Goal: Task Accomplishment & Management: Use online tool/utility

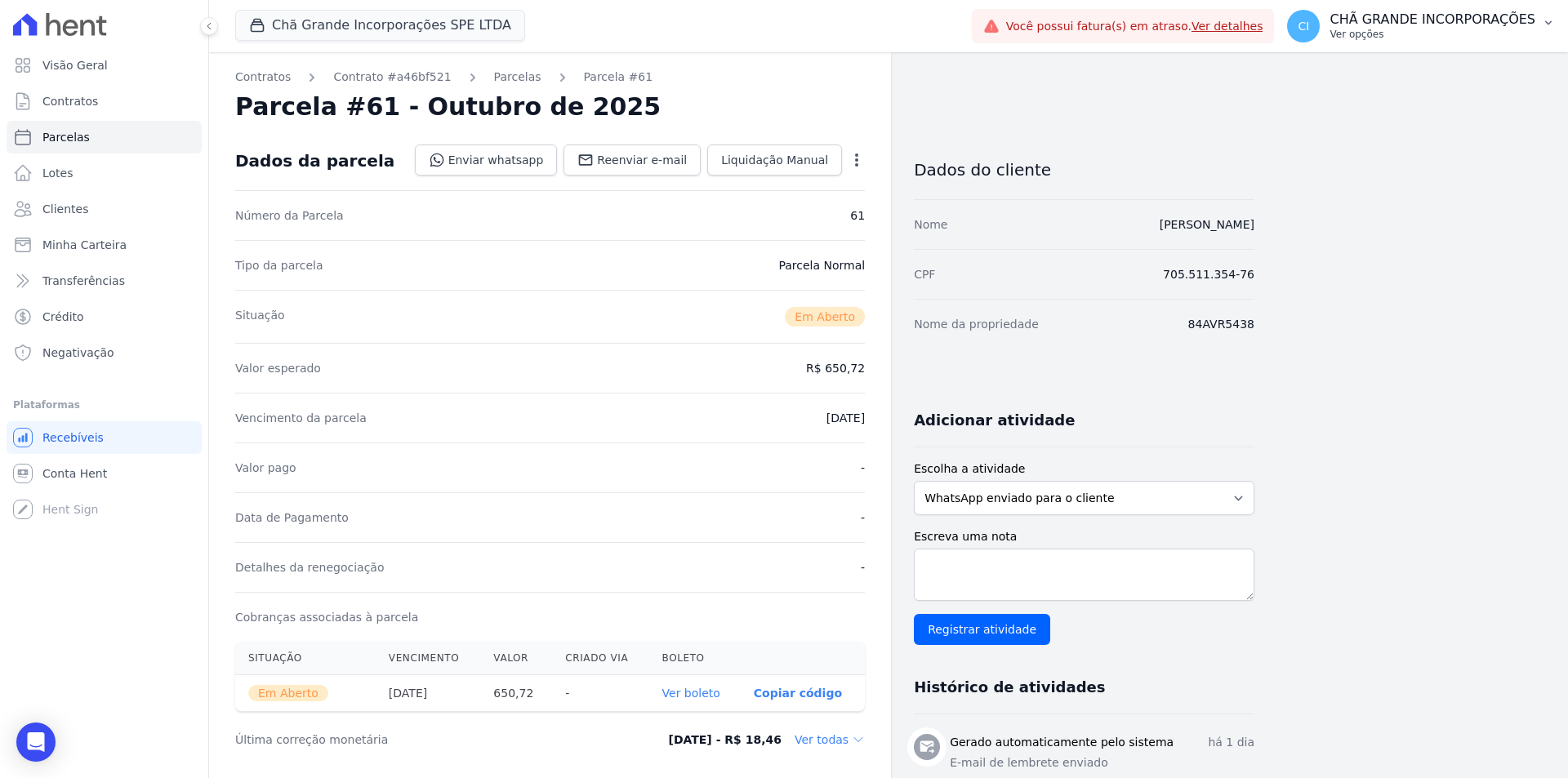
click at [1491, 25] on p "CHÃ GRANDE INCORPORAÇÕES" at bounding box center [1432, 19] width 206 height 16
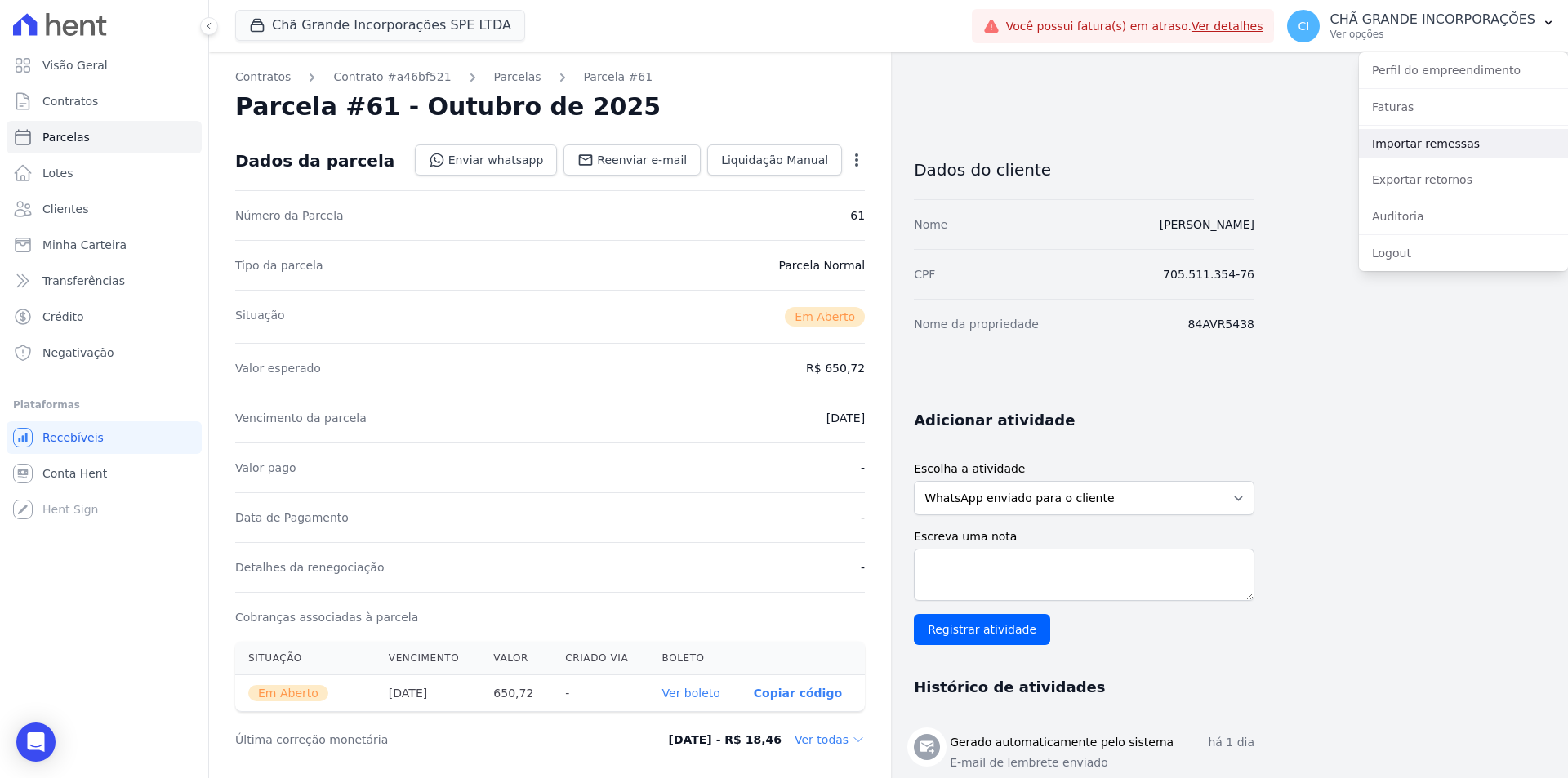
click at [1463, 130] on link "Importar remessas" at bounding box center [1462, 144] width 209 height 29
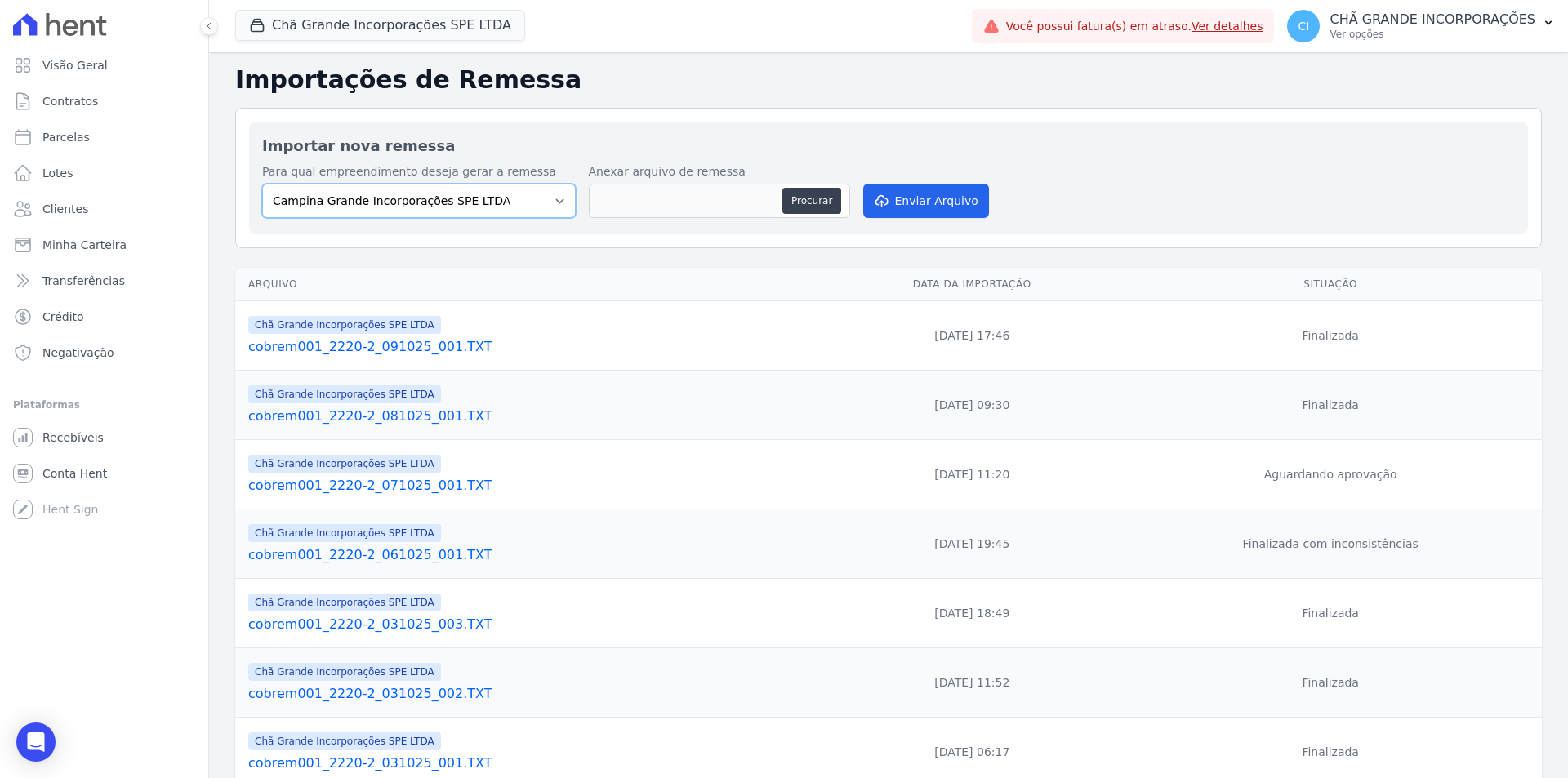
click at [548, 194] on select "Campina Grande Incorporações SPE LTDA Chã Grande Incorporações SPE LTDA Gravatá…" at bounding box center [419, 201] width 313 height 34
select select "fada966b-1e94-4a5a-a03a-a068354f70e7"
click at [262, 184] on select "Campina Grande Incorporações SPE LTDA Chã Grande Incorporações SPE LTDA Gravatá…" at bounding box center [419, 201] width 313 height 34
click at [801, 203] on button "Procurar" at bounding box center [812, 201] width 59 height 26
type input "cobrem001_2220-2_101025_001.TXT"
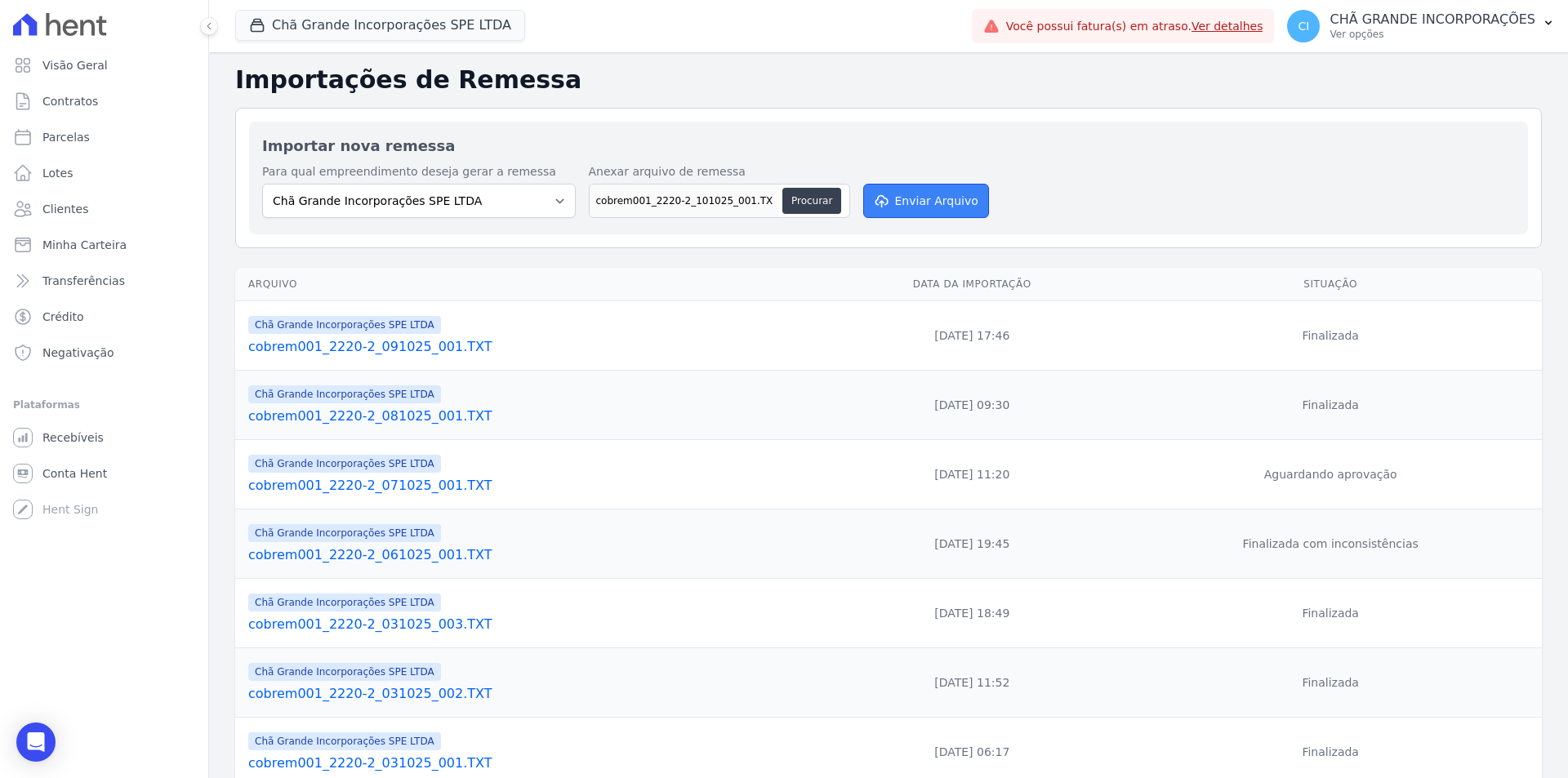
click at [914, 203] on button "Enviar Arquivo" at bounding box center [925, 201] width 126 height 34
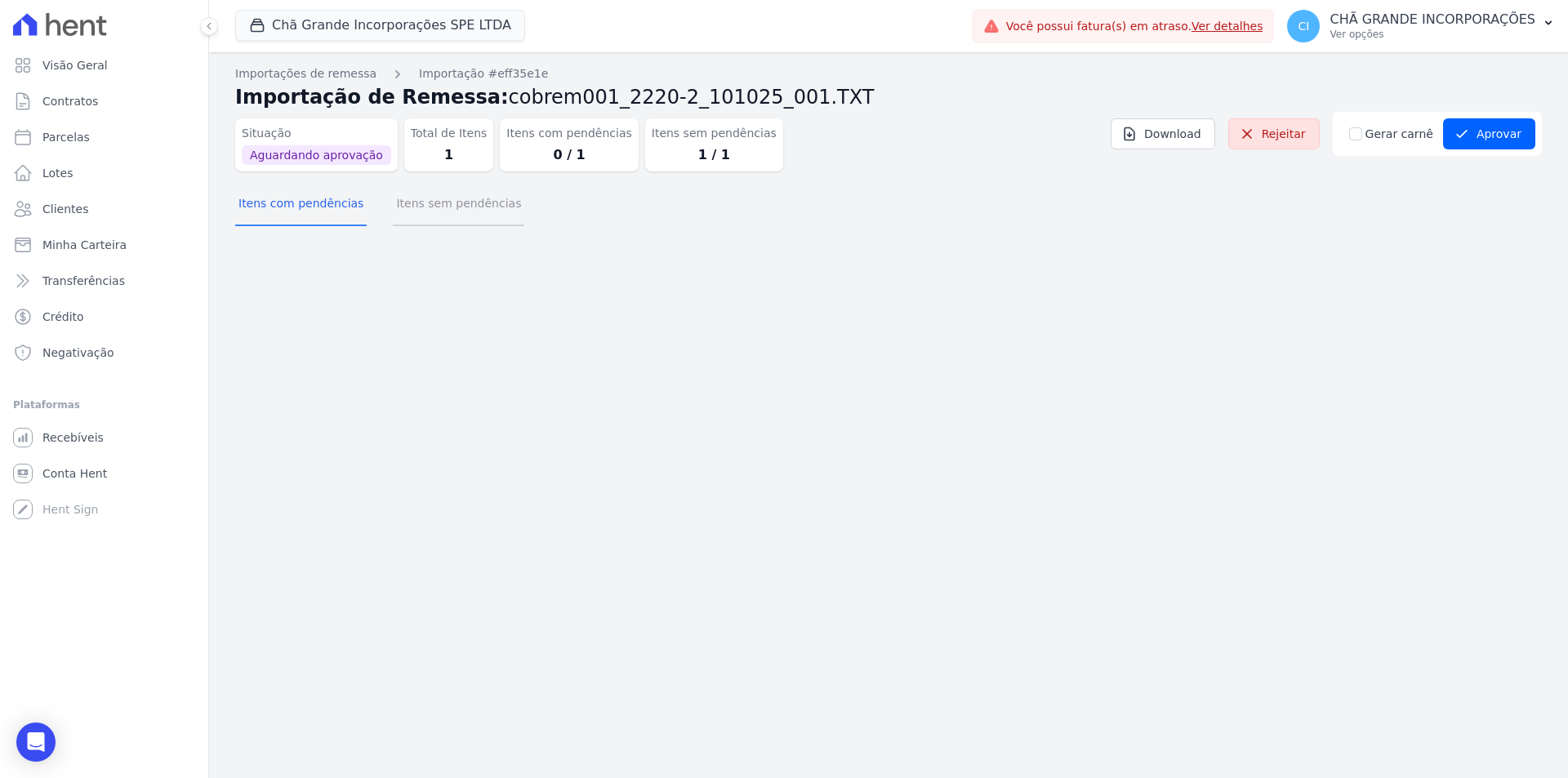
click at [445, 218] on button "Itens sem pendências" at bounding box center [458, 205] width 131 height 42
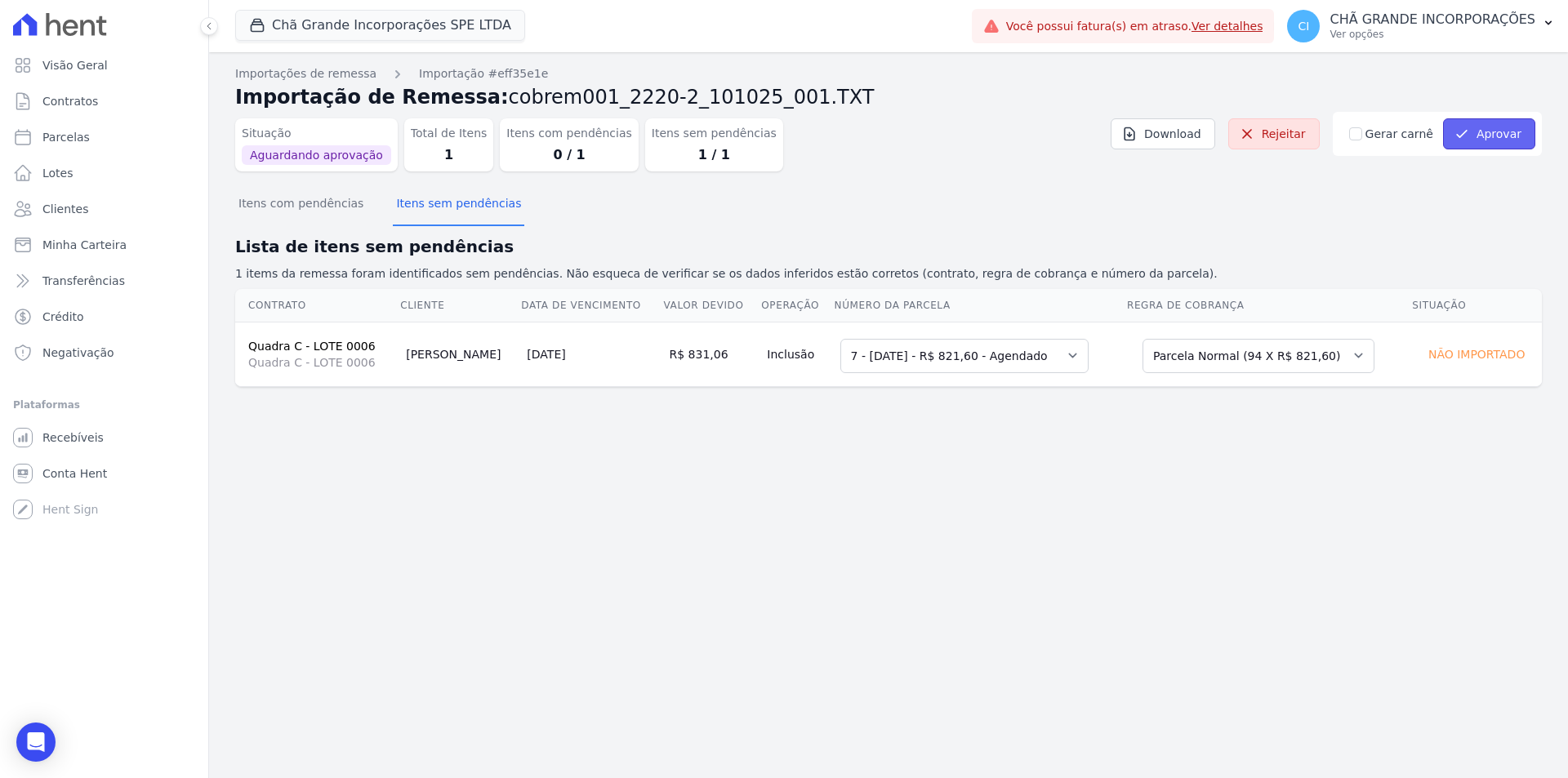
click at [1500, 120] on button "Aprovar" at bounding box center [1489, 133] width 93 height 31
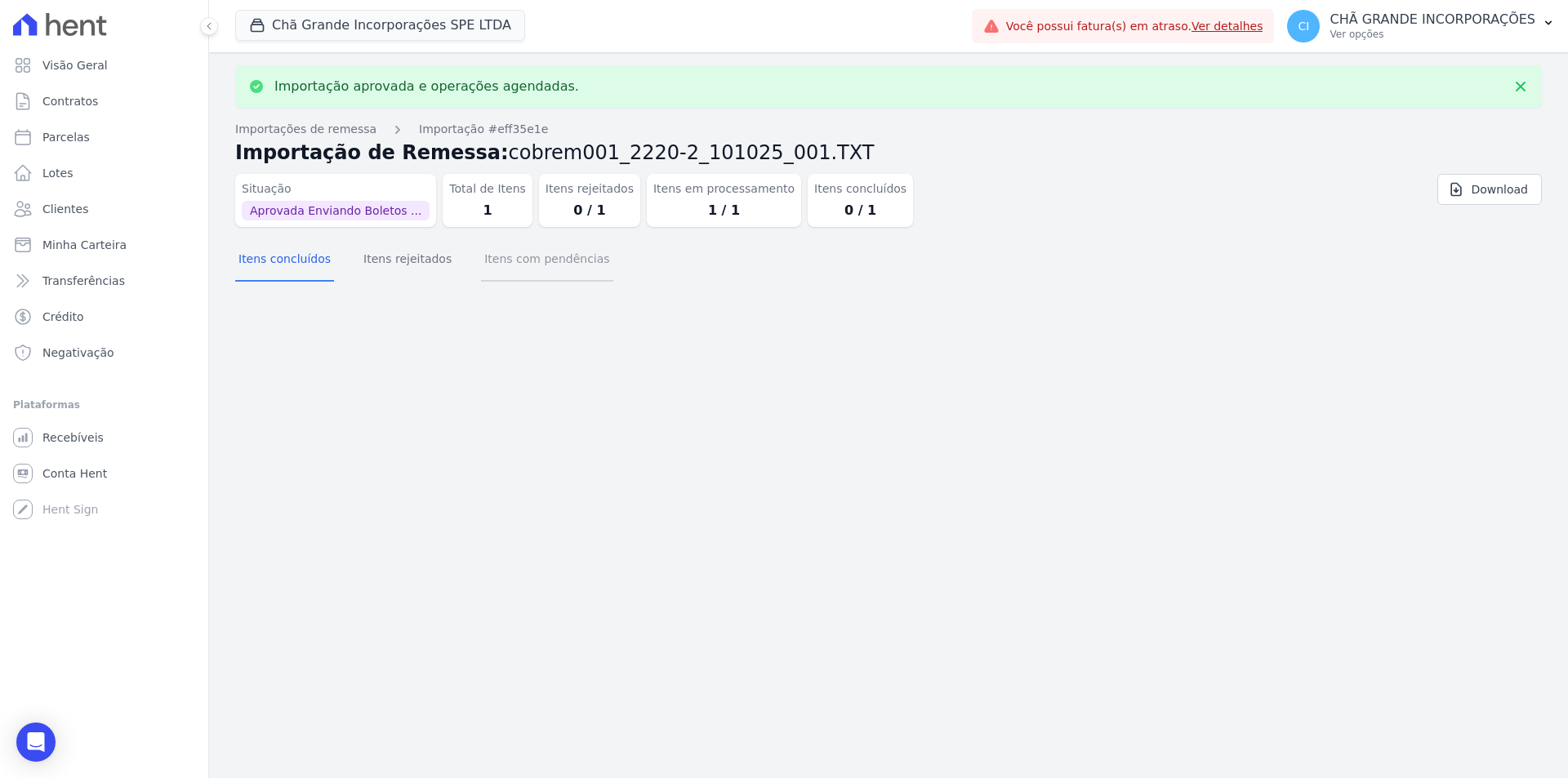
click at [534, 255] on button "Itens com pendências" at bounding box center [546, 260] width 131 height 42
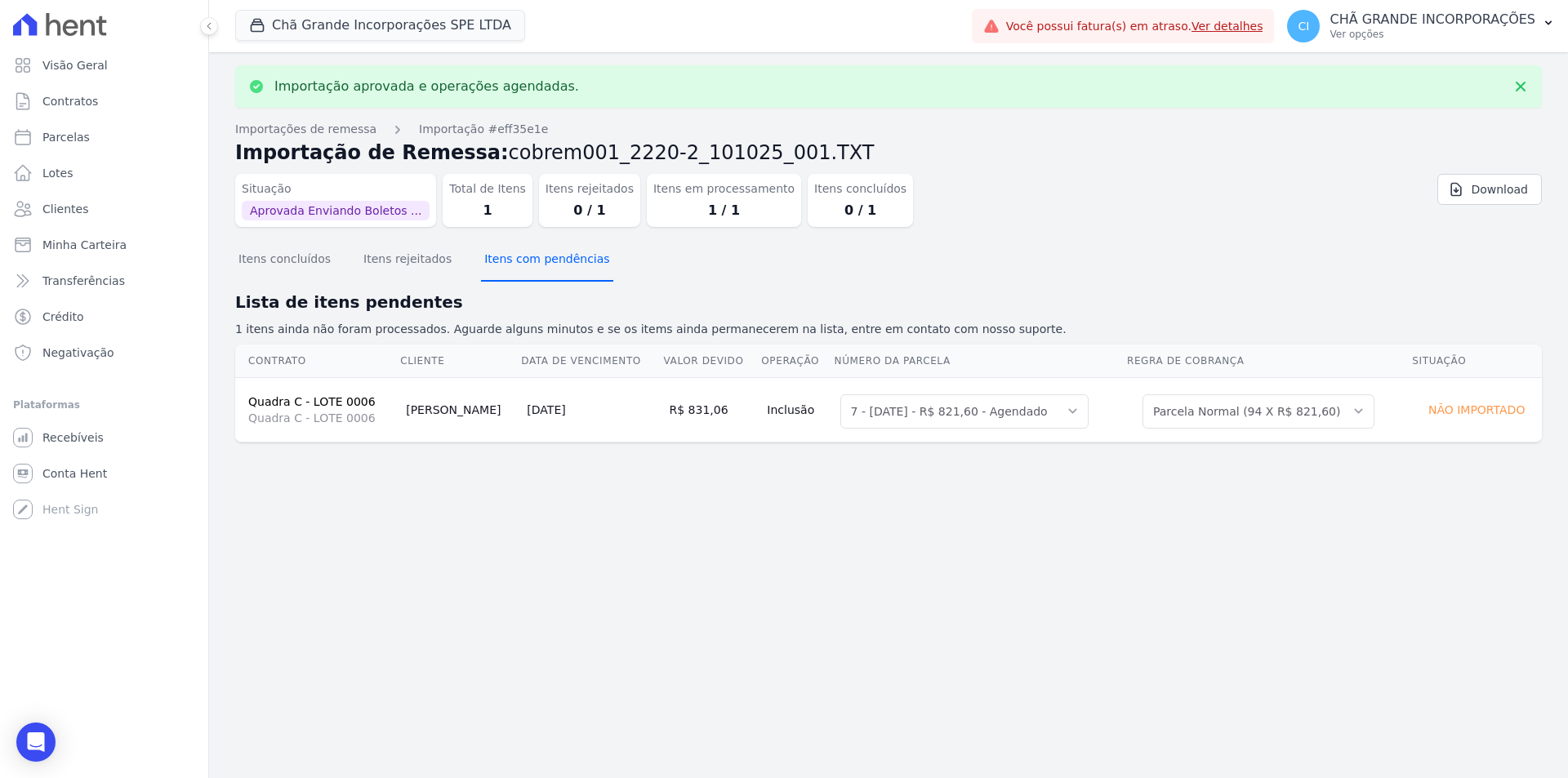
click at [534, 255] on button "Itens com pendências" at bounding box center [546, 260] width 131 height 42
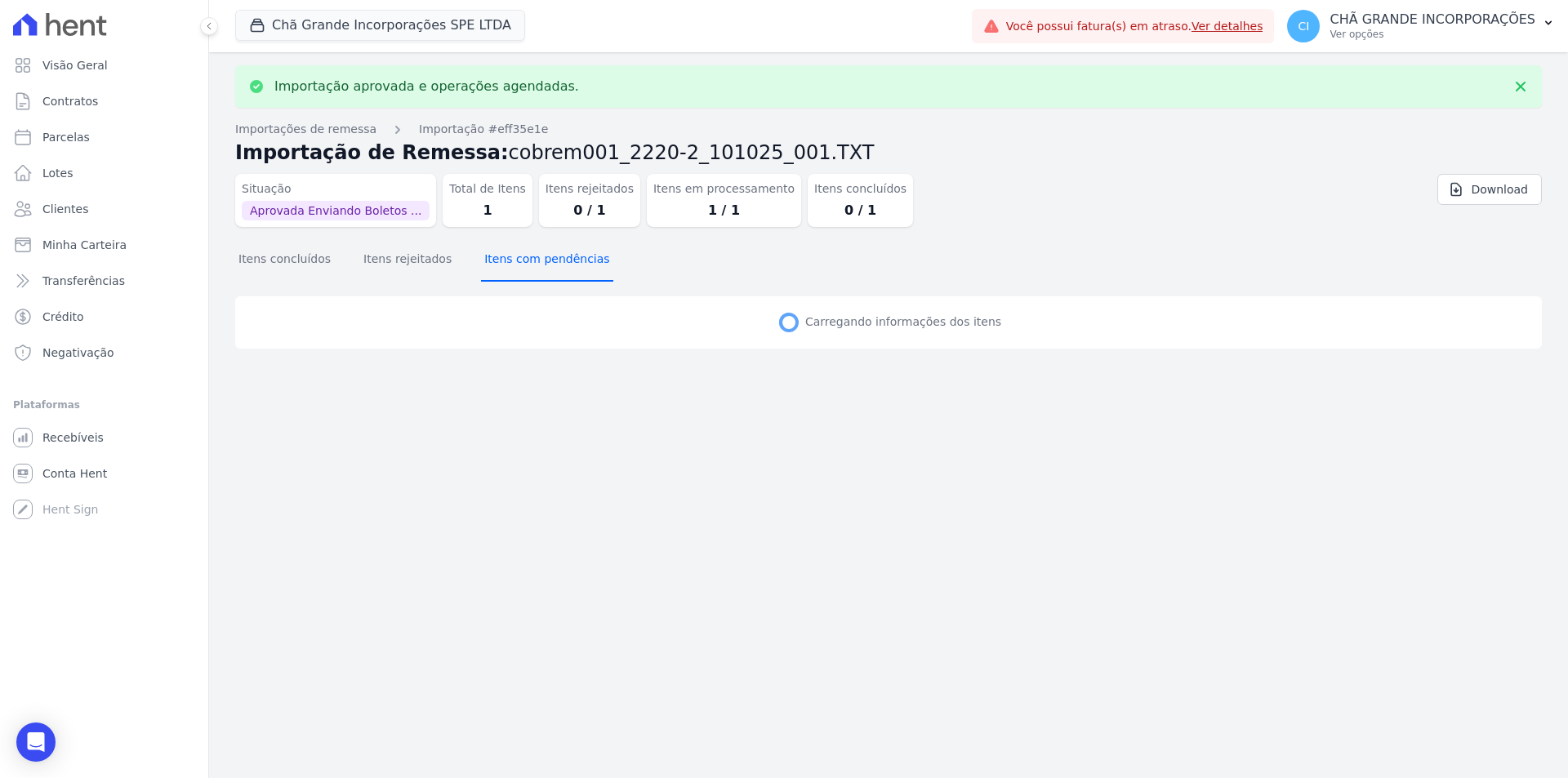
click at [534, 255] on button "Itens com pendências" at bounding box center [546, 260] width 131 height 42
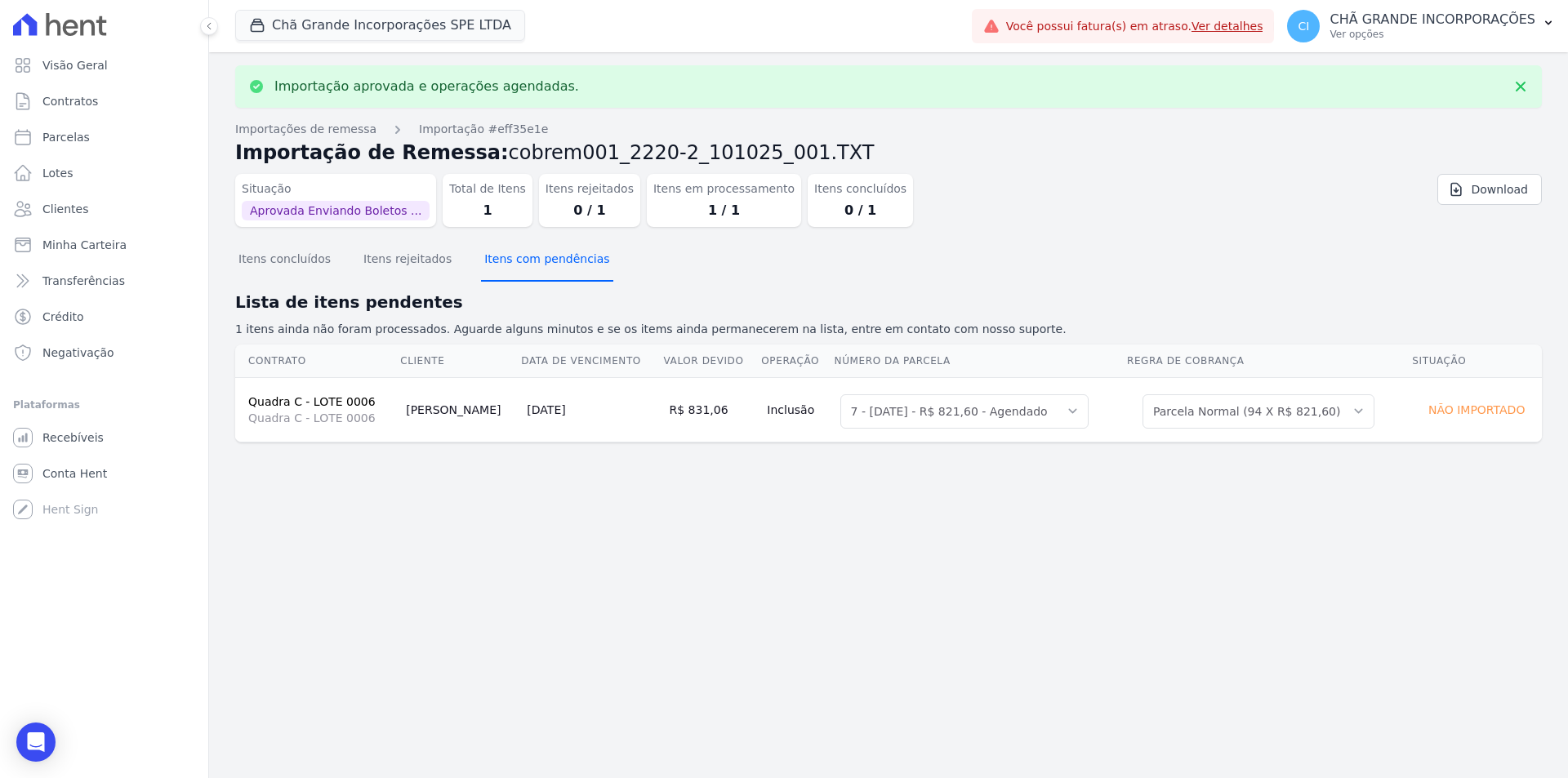
click at [534, 255] on button "Itens com pendências" at bounding box center [546, 260] width 131 height 42
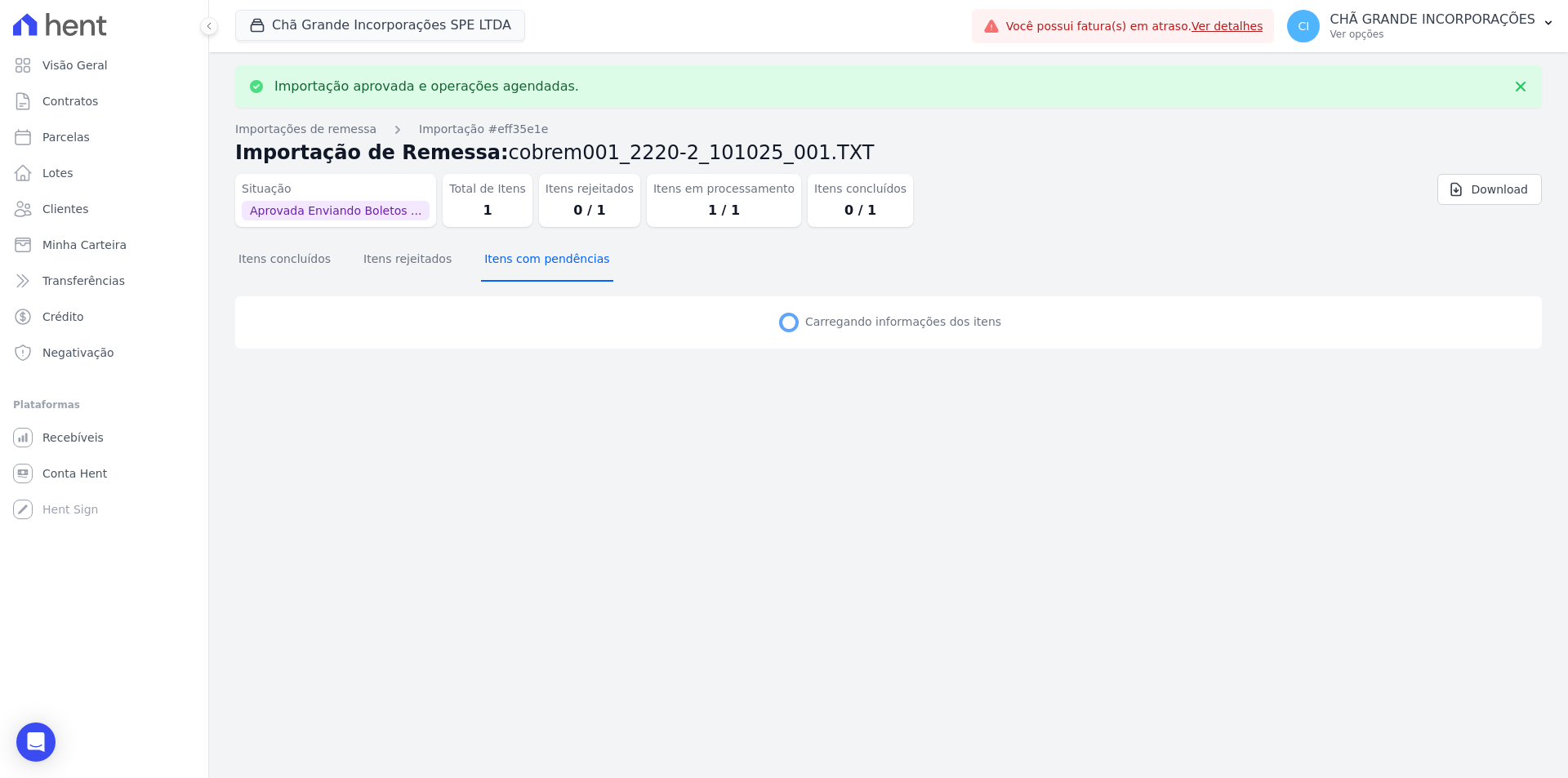
click at [534, 255] on button "Itens com pendências" at bounding box center [546, 260] width 131 height 42
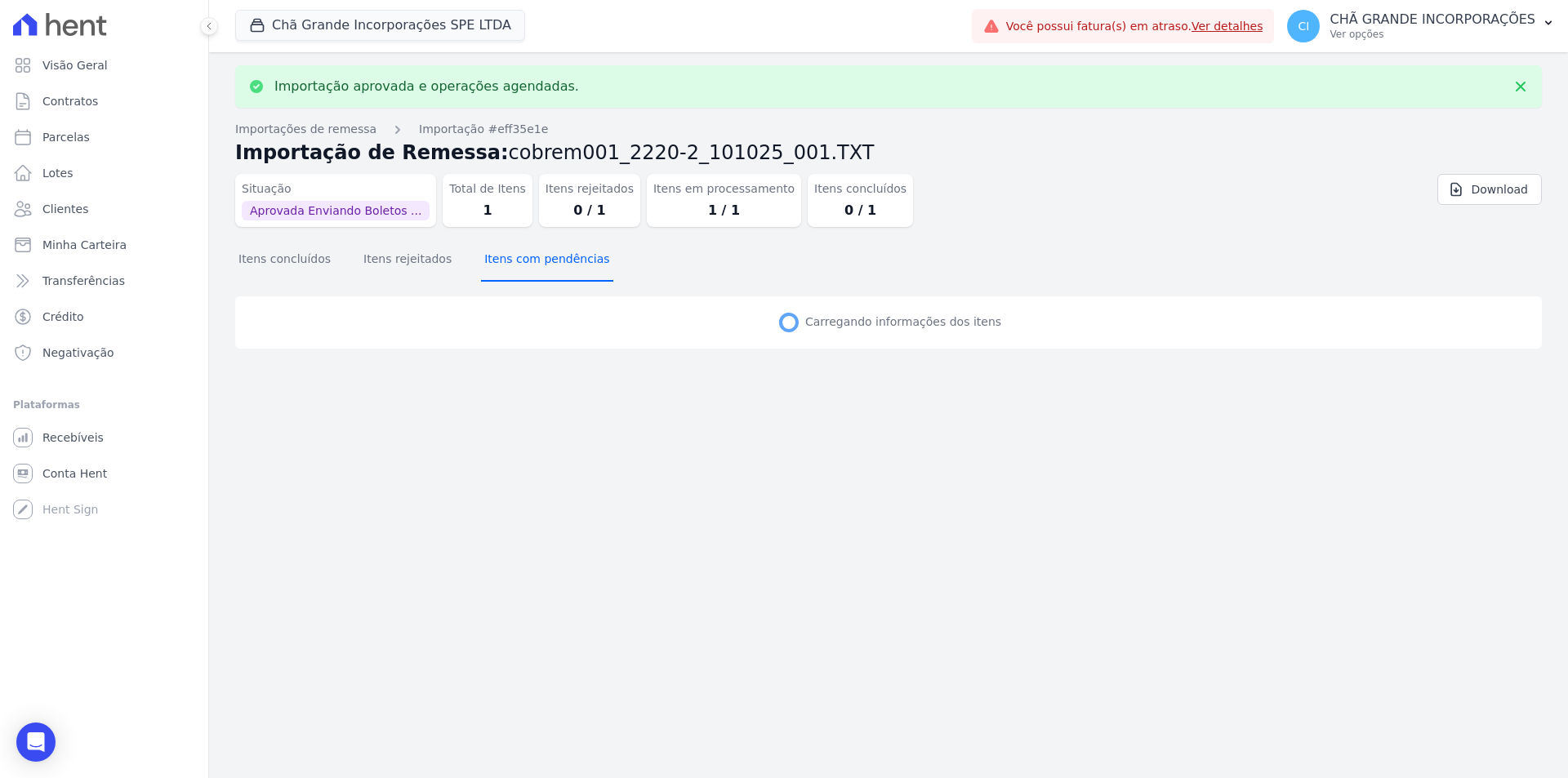
click at [534, 255] on button "Itens com pendências" at bounding box center [546, 260] width 131 height 42
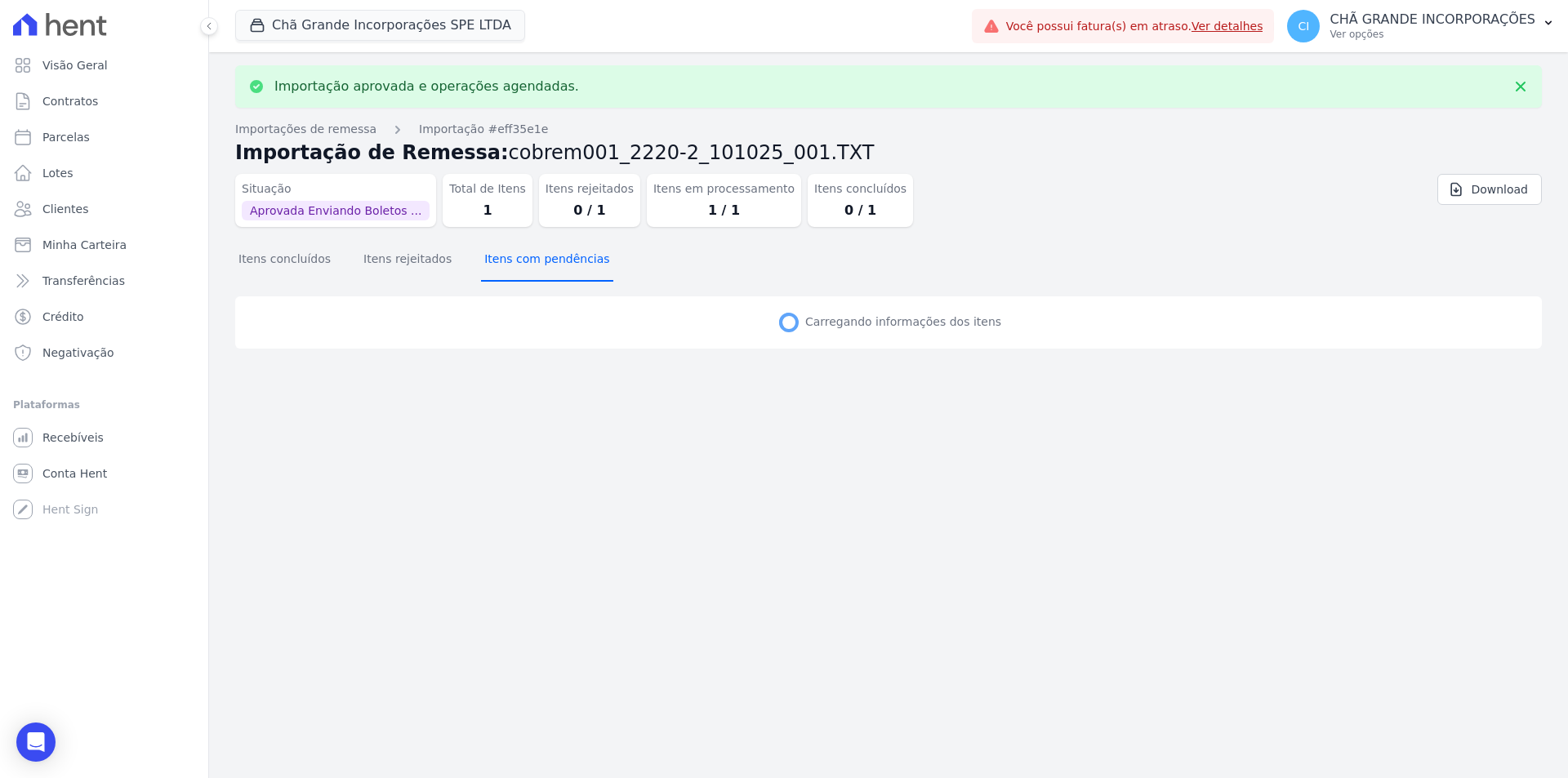
click at [534, 255] on button "Itens com pendências" at bounding box center [546, 260] width 131 height 42
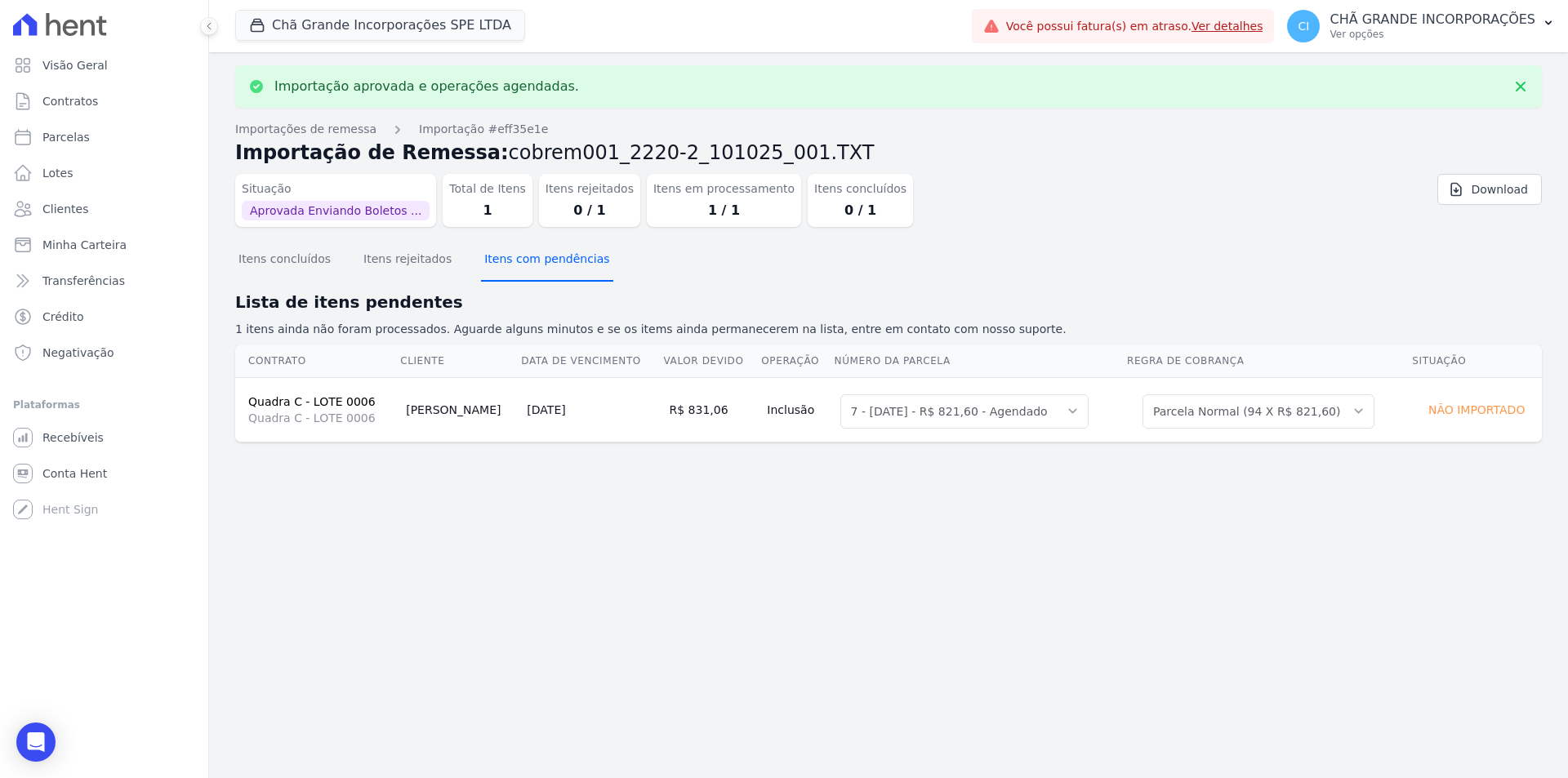
click at [534, 255] on button "Itens com pendências" at bounding box center [546, 260] width 131 height 42
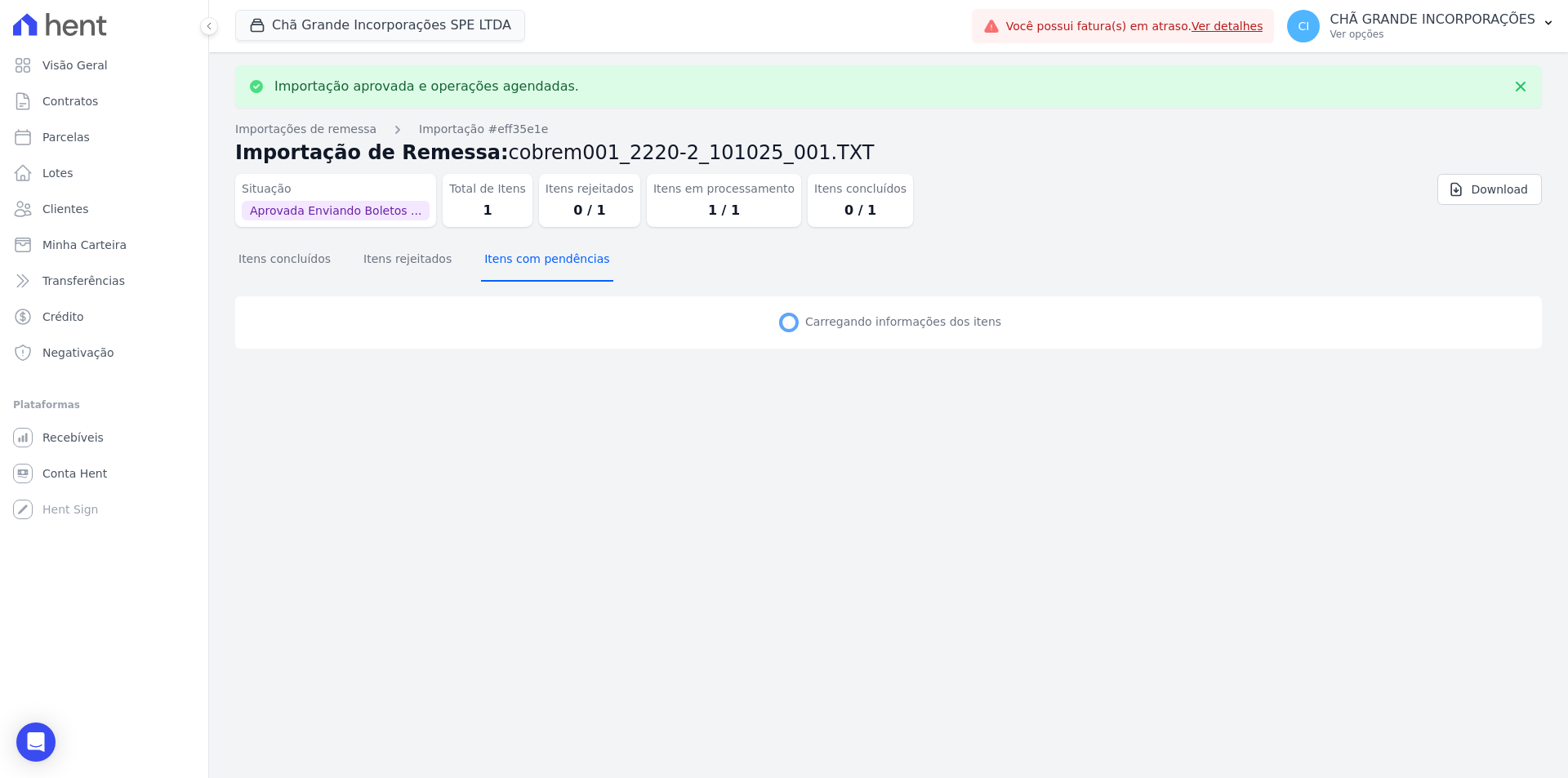
click at [534, 255] on button "Itens com pendências" at bounding box center [546, 260] width 131 height 42
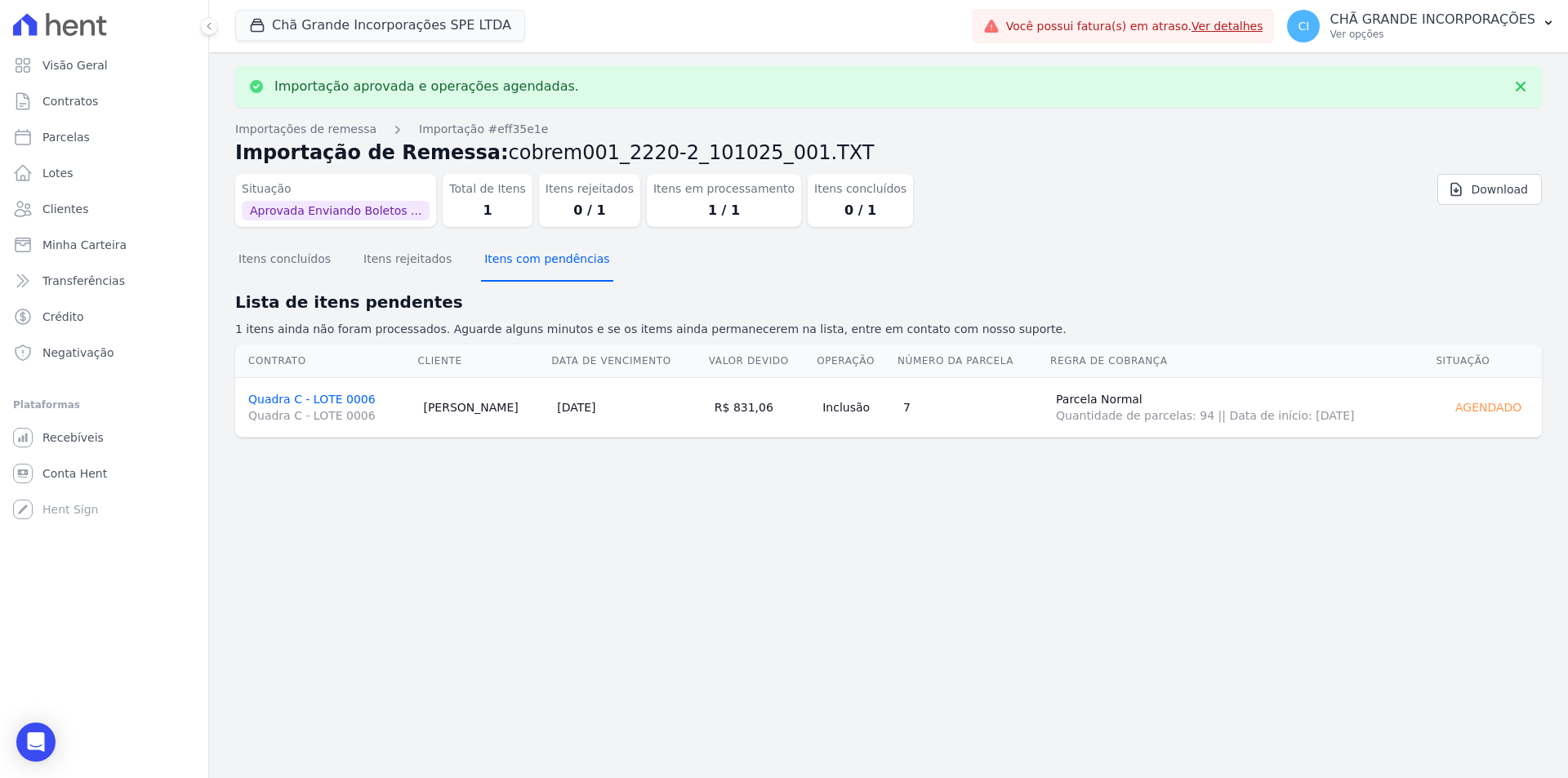
click at [534, 255] on button "Itens com pendências" at bounding box center [546, 260] width 131 height 42
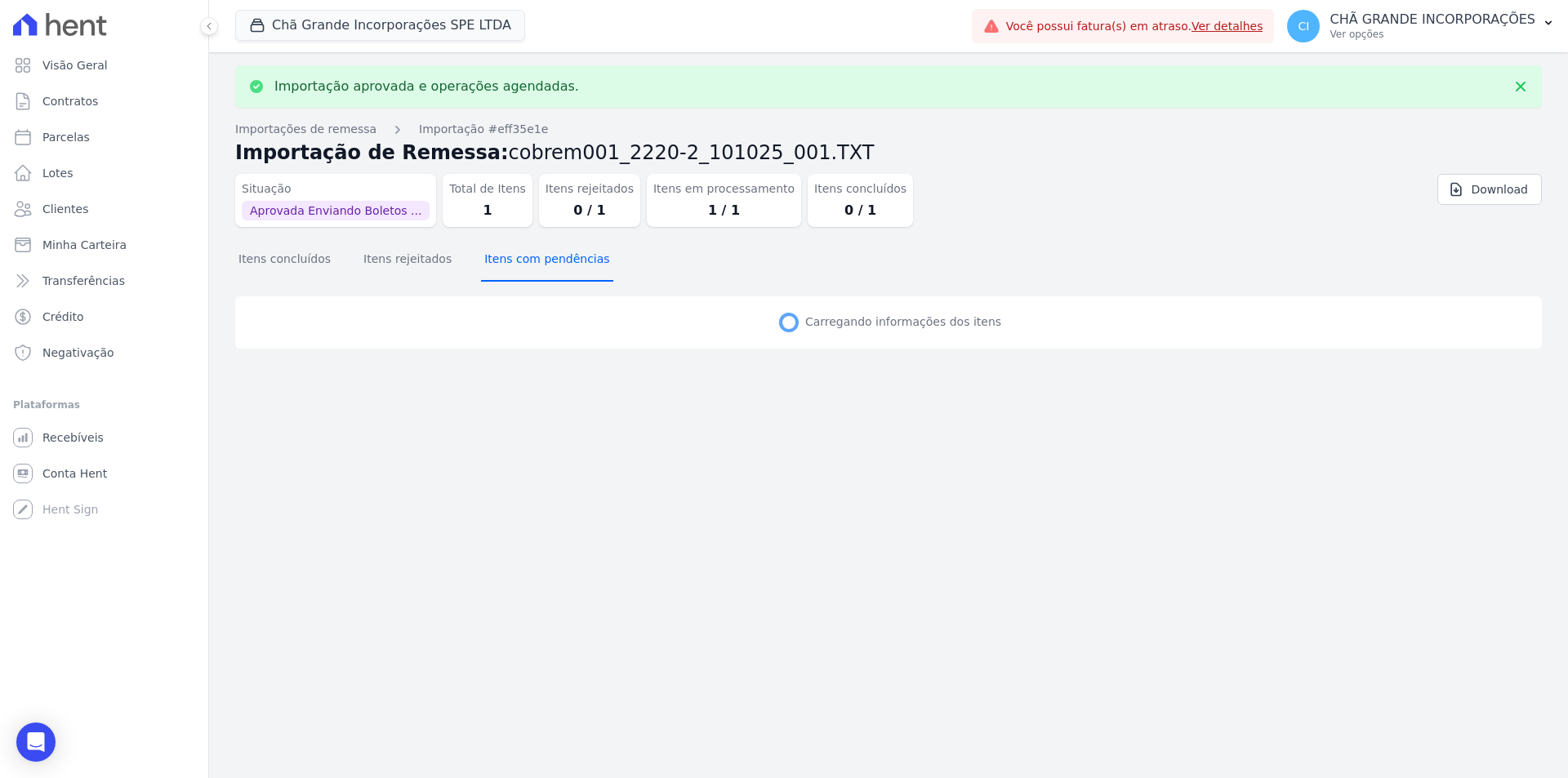
click at [534, 255] on button "Itens com pendências" at bounding box center [546, 260] width 131 height 42
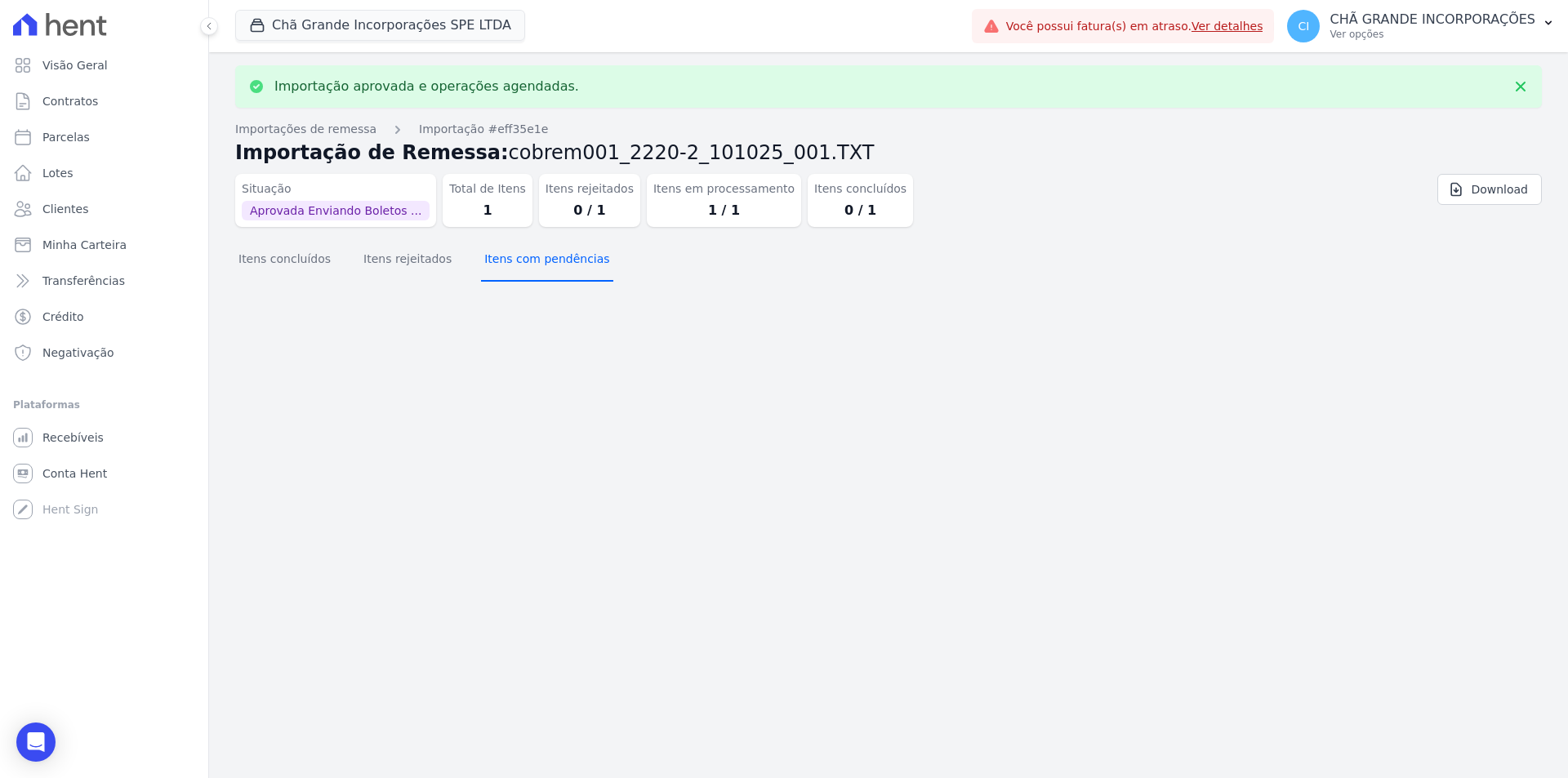
click at [534, 255] on button "Itens com pendências" at bounding box center [546, 260] width 131 height 42
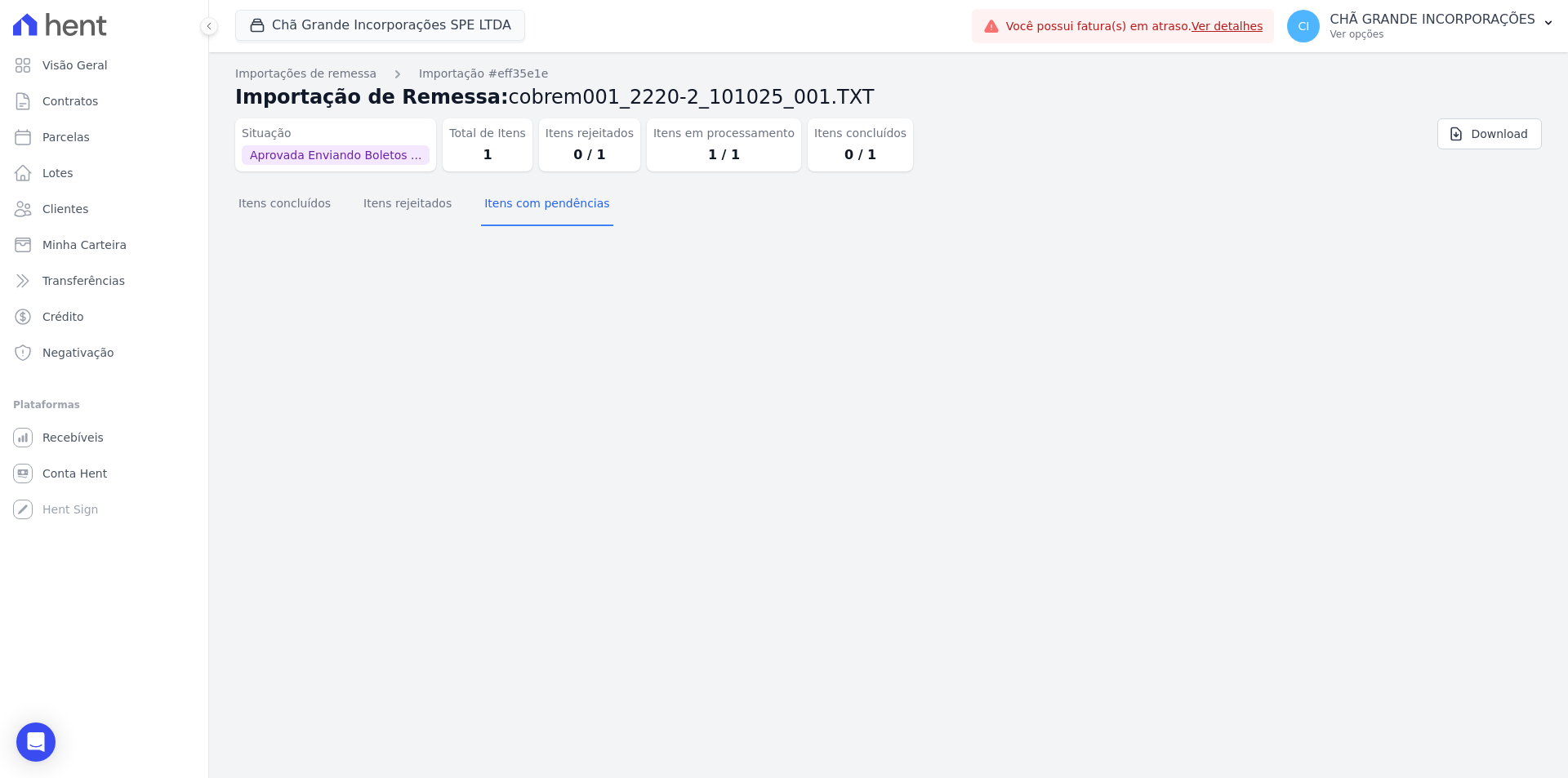
click at [287, 252] on div "Importação aprovada e operações agendadas. Importações de remessa Importação #e…" at bounding box center [887, 414] width 1358 height 726
click at [309, 214] on button "Itens concluídos" at bounding box center [284, 205] width 99 height 42
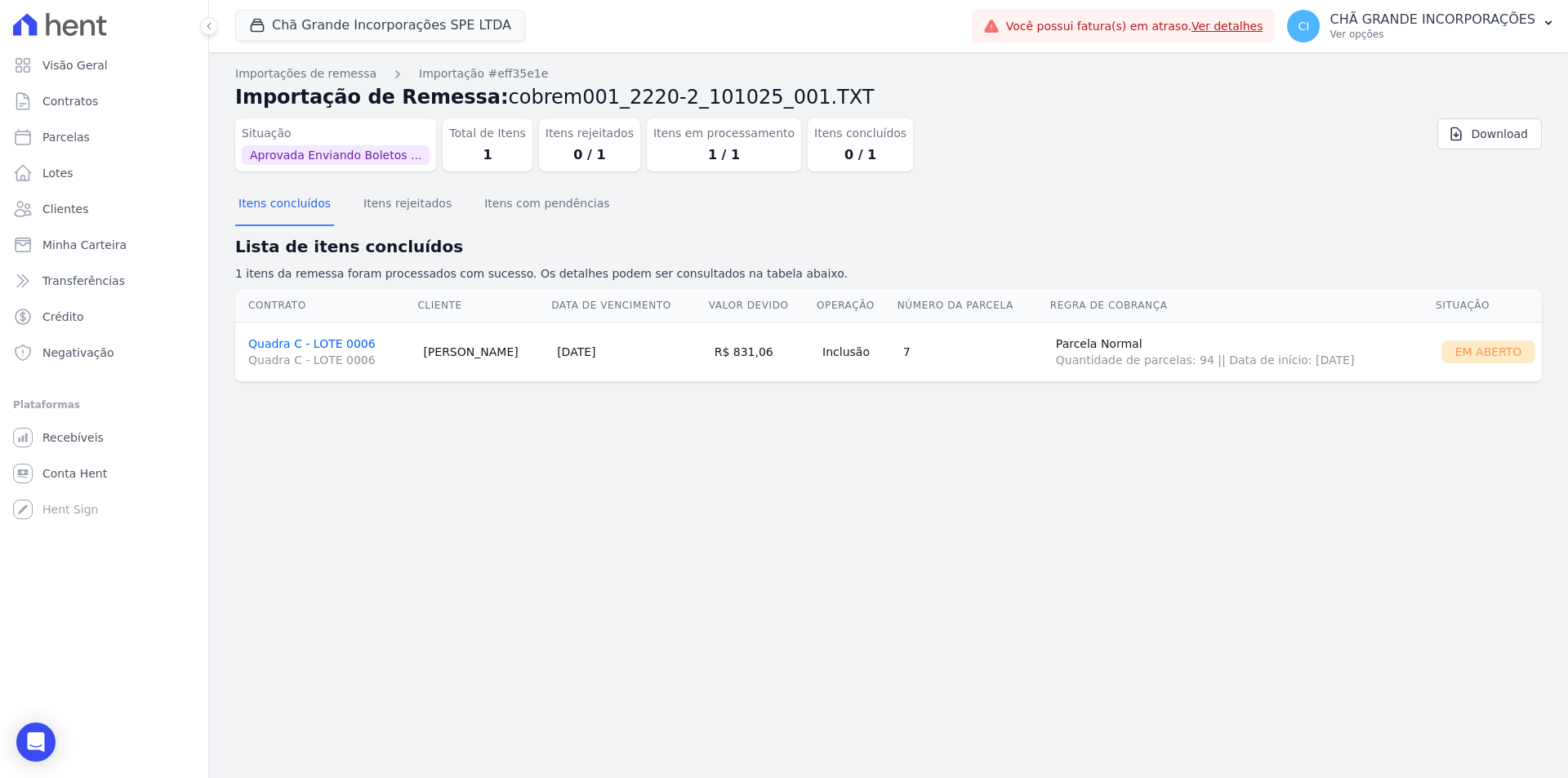
click at [326, 334] on td "Quadra C - LOTE 0006 Quadra C - LOTE 0006" at bounding box center [326, 351] width 181 height 59
click at [323, 339] on link "Quadra C - LOTE 0006 Quadra C - LOTE 0006" at bounding box center [329, 352] width 161 height 31
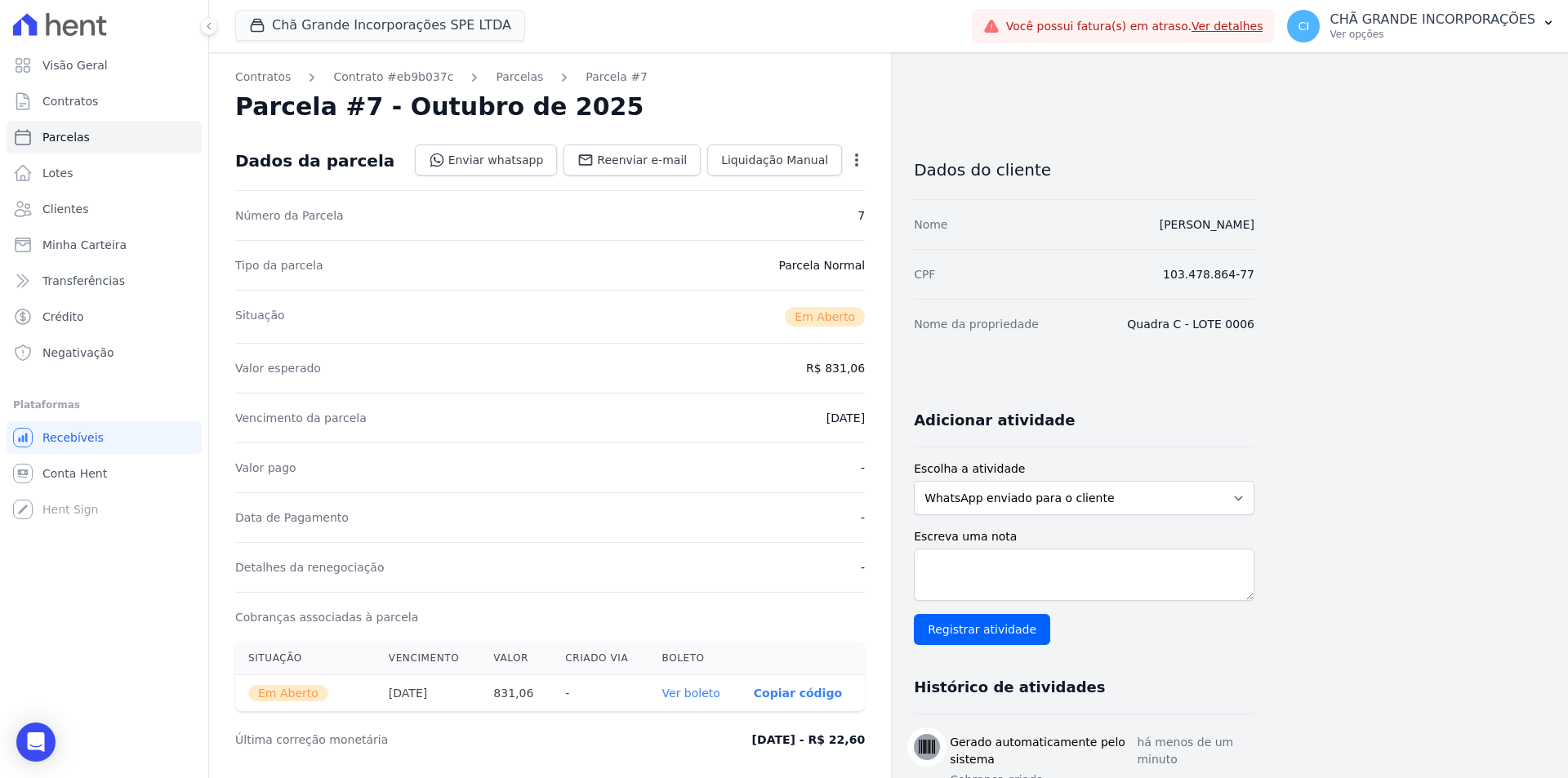
click at [695, 700] on link "Ver boleto" at bounding box center [690, 693] width 58 height 13
